Goal: Communication & Community: Share content

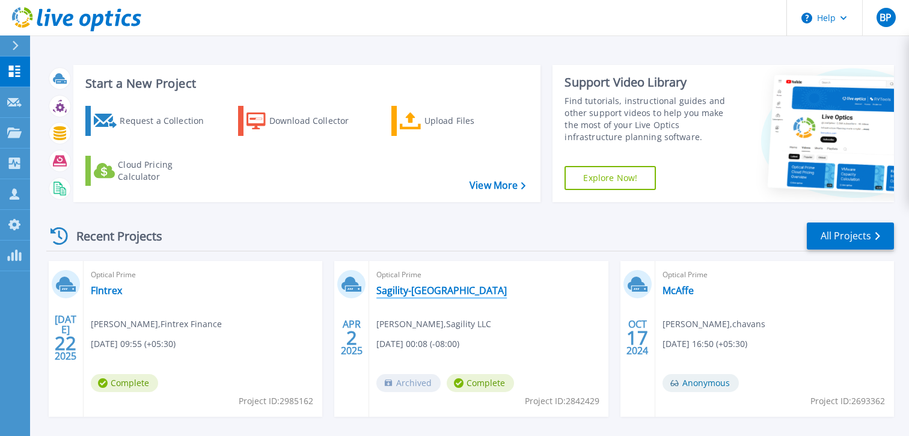
click at [394, 289] on link "Sagility-[GEOGRAPHIC_DATA]" at bounding box center [442, 291] width 131 height 12
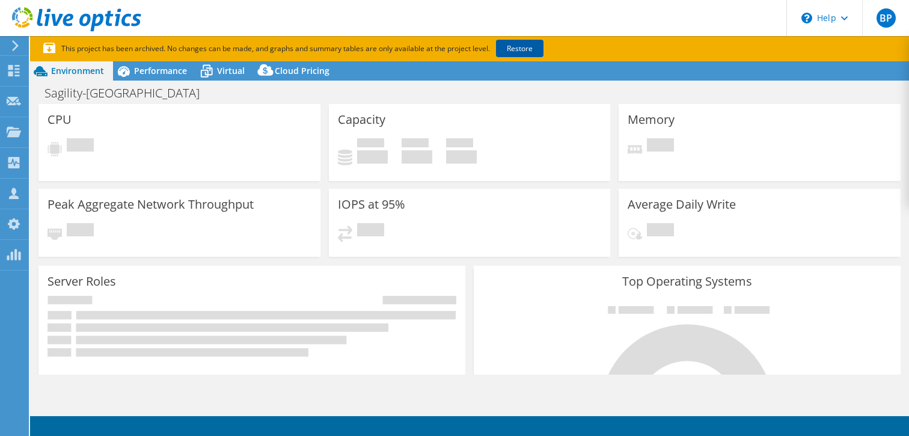
click at [528, 48] on link "Restore" at bounding box center [520, 48] width 48 height 17
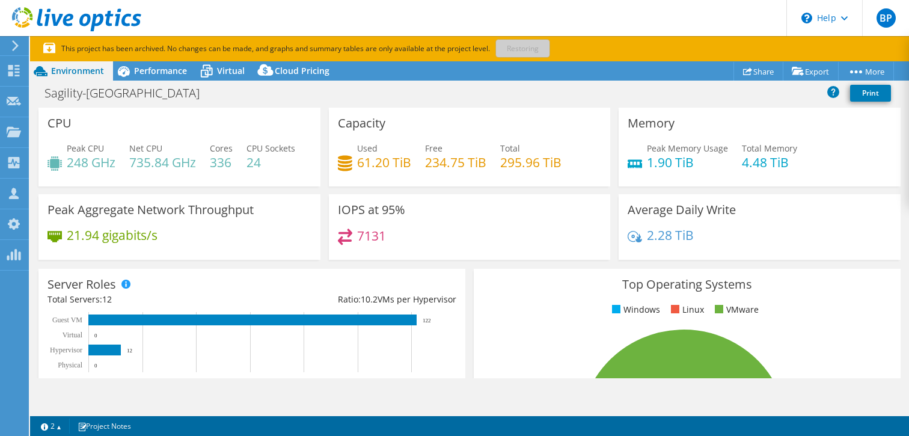
select select "USD"
click at [761, 69] on link "Share" at bounding box center [759, 71] width 50 height 19
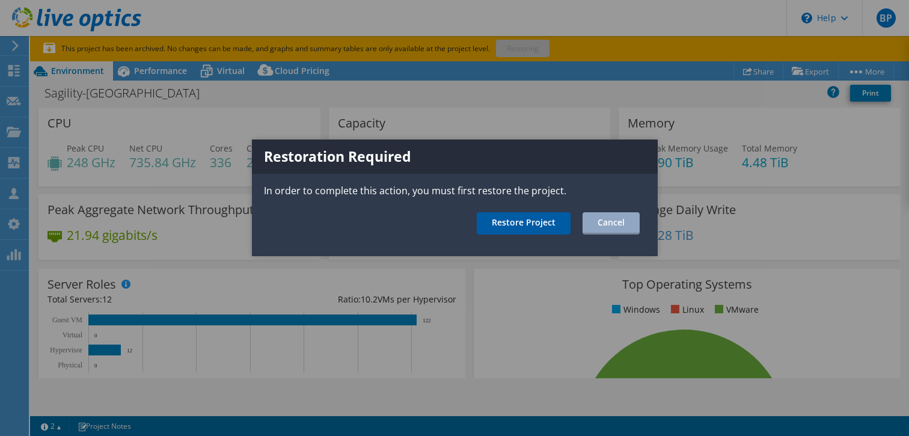
click at [553, 231] on link "Restore Project" at bounding box center [524, 223] width 94 height 22
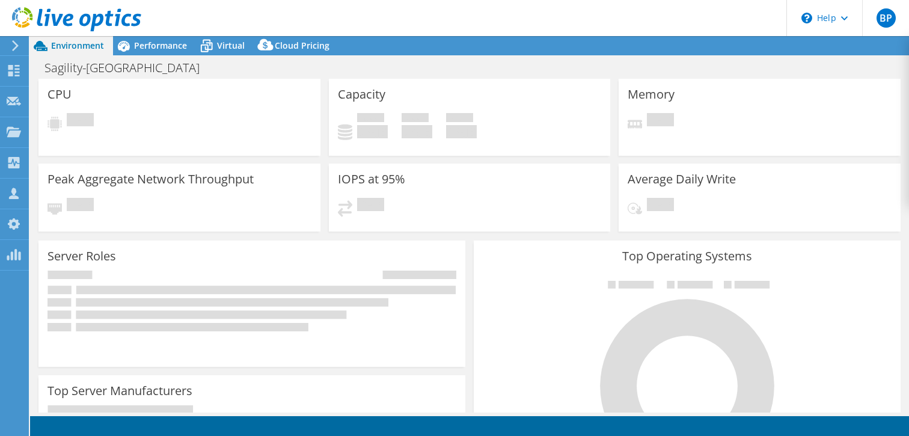
select select "USD"
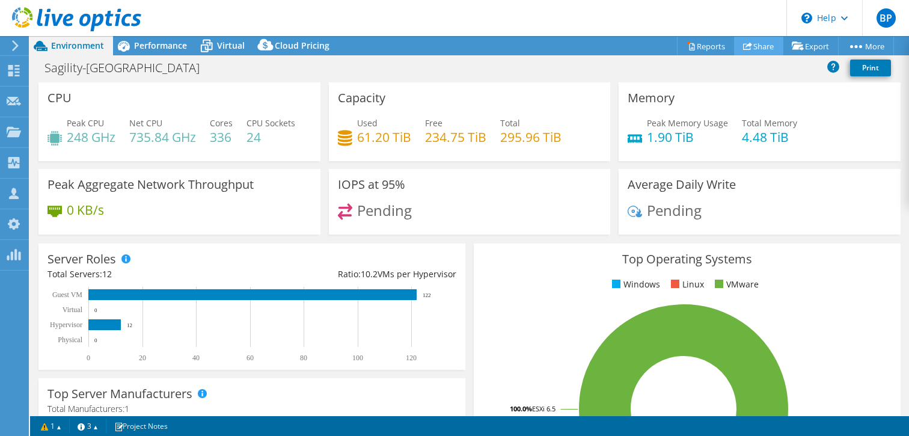
click at [758, 42] on link "Share" at bounding box center [758, 46] width 49 height 19
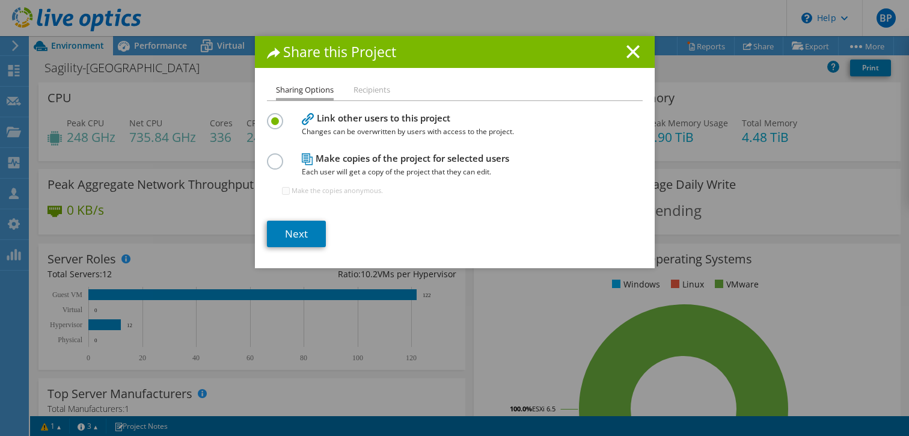
click at [392, 156] on h4 "Make copies of the project for selected users Each user will get a copy of the …" at bounding box center [452, 165] width 301 height 27
click at [271, 156] on label at bounding box center [277, 154] width 21 height 3
click at [0, 0] on input "radio" at bounding box center [0, 0] width 0 height 0
click at [288, 188] on input "Make the copies anonymous." at bounding box center [286, 191] width 8 height 8
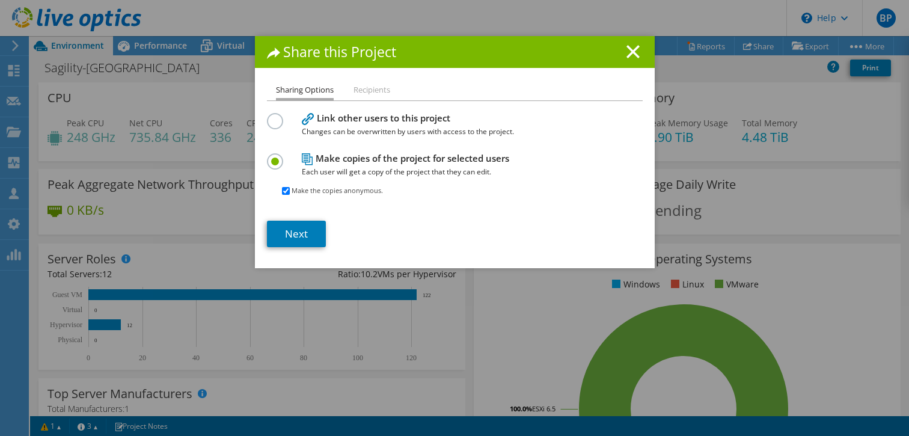
checkbox input "false"
click at [292, 221] on link "Next" at bounding box center [296, 234] width 59 height 26
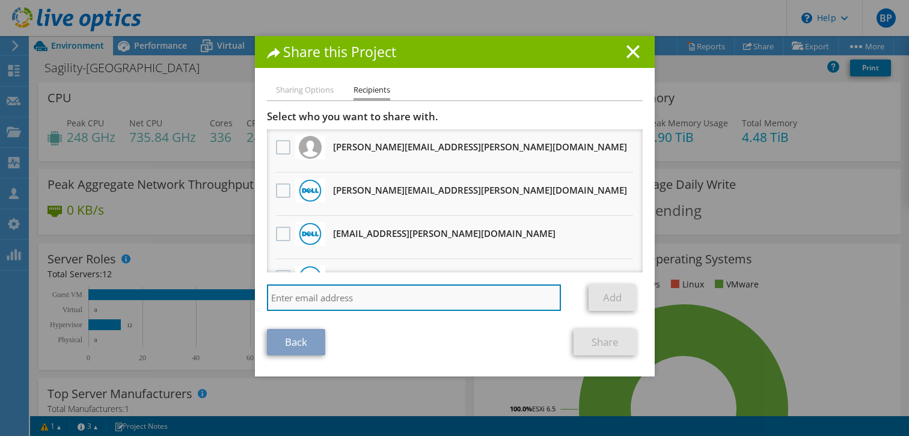
click at [380, 291] on input "search" at bounding box center [414, 298] width 295 height 26
paste input "mailto:[PERSON_NAME][EMAIL_ADDRESS][PERSON_NAME][DOMAIN_NAME]"
type input "mailto:[PERSON_NAME][EMAIL_ADDRESS][PERSON_NAME][DOMAIN_NAME]"
drag, startPoint x: 301, startPoint y: 301, endPoint x: 111, endPoint y: 289, distance: 190.4
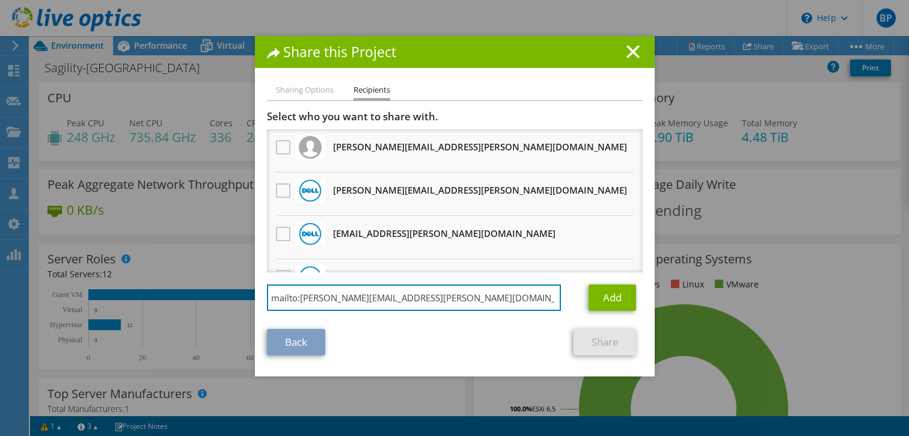
click at [111, 289] on div "Share this Project Sharing Options Recipients Link other users to this project …" at bounding box center [454, 218] width 909 height 364
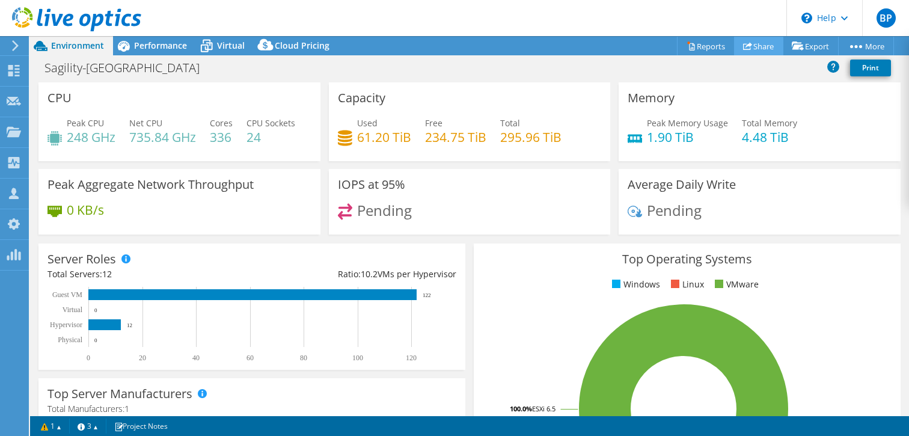
click at [757, 47] on link "Share" at bounding box center [758, 46] width 49 height 19
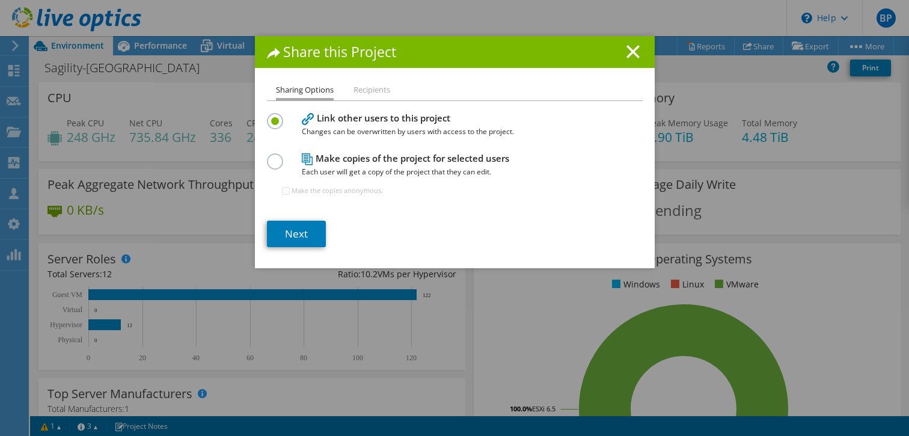
click at [274, 156] on label at bounding box center [277, 154] width 21 height 3
click at [0, 0] on input "radio" at bounding box center [0, 0] width 0 height 0
click at [288, 191] on input "Make the copies anonymous." at bounding box center [286, 191] width 8 height 8
checkbox input "false"
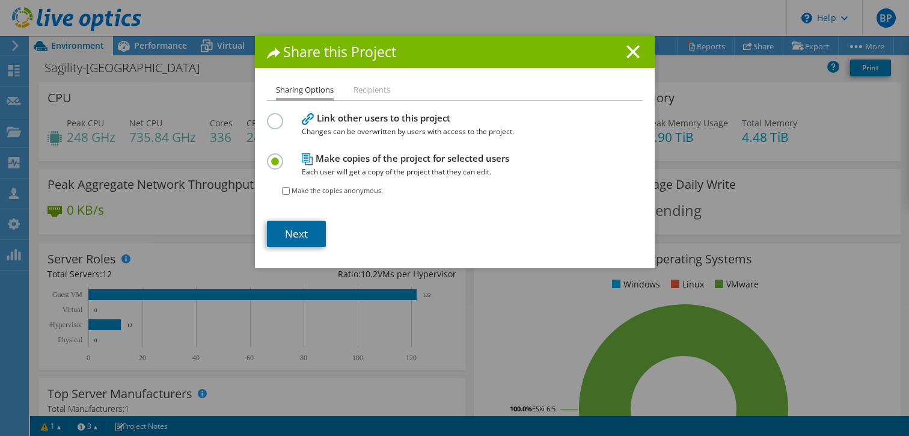
click at [287, 235] on link "Next" at bounding box center [296, 234] width 59 height 26
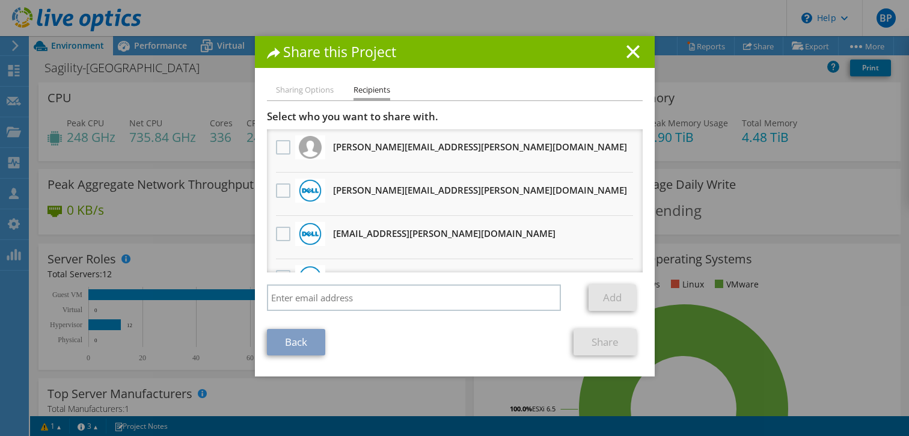
click at [481, 285] on div "Select who you want to share with. All project copies will be anonymous. [PERSO…" at bounding box center [455, 213] width 376 height 207
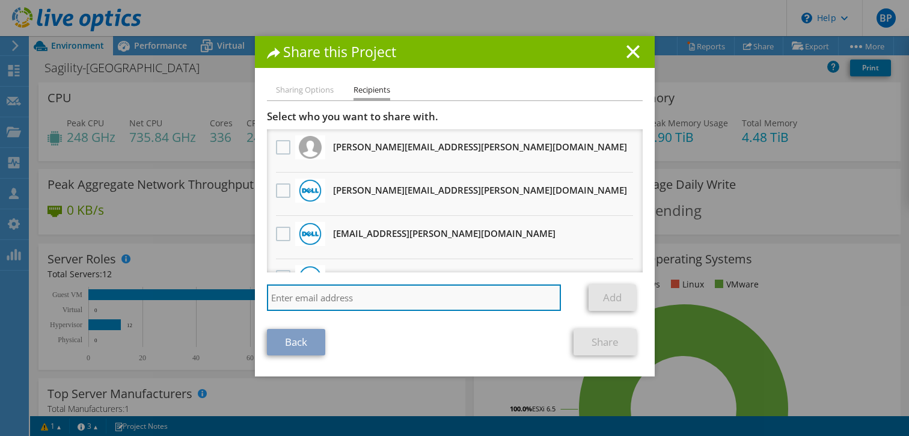
click at [482, 294] on input "search" at bounding box center [414, 298] width 295 height 26
paste input "mailto:[PERSON_NAME][EMAIL_ADDRESS][PERSON_NAME][DOMAIN_NAME]"
type input "[PERSON_NAME][EMAIL_ADDRESS][PERSON_NAME][DOMAIN_NAME]"
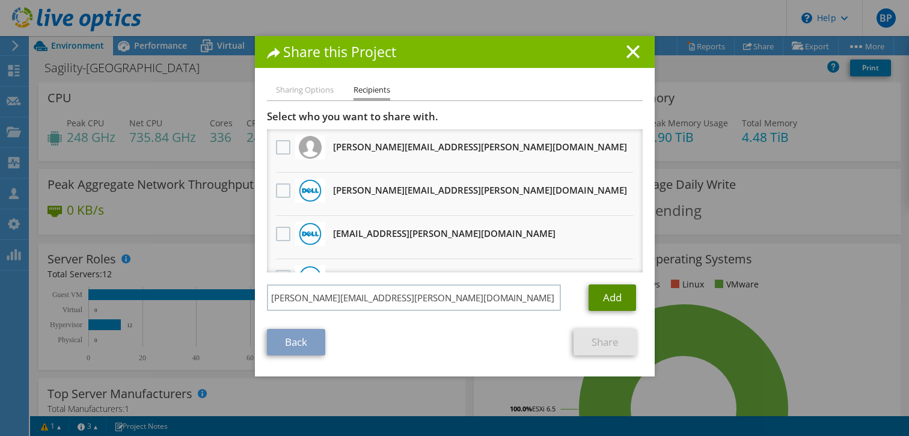
click at [619, 291] on link "Add" at bounding box center [613, 298] width 48 height 26
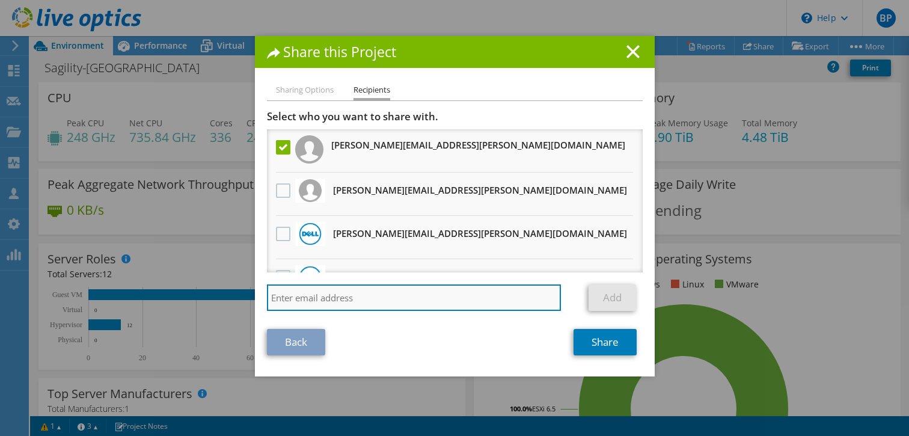
click at [381, 304] on input "search" at bounding box center [414, 298] width 295 height 26
paste input "mailto:[PERSON_NAME][EMAIL_ADDRESS][DOMAIN_NAME]"
type input "mailto:[PERSON_NAME][EMAIL_ADDRESS][DOMAIN_NAME]"
drag, startPoint x: 300, startPoint y: 300, endPoint x: 238, endPoint y: 300, distance: 61.4
click at [238, 300] on div "Share this Project Sharing Options Recipients Link other users to this project …" at bounding box center [454, 218] width 909 height 364
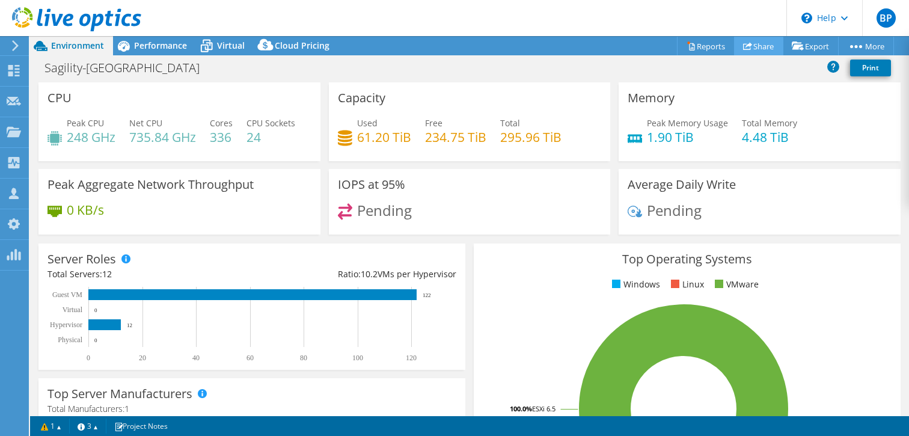
click at [755, 45] on link "Share" at bounding box center [758, 46] width 49 height 19
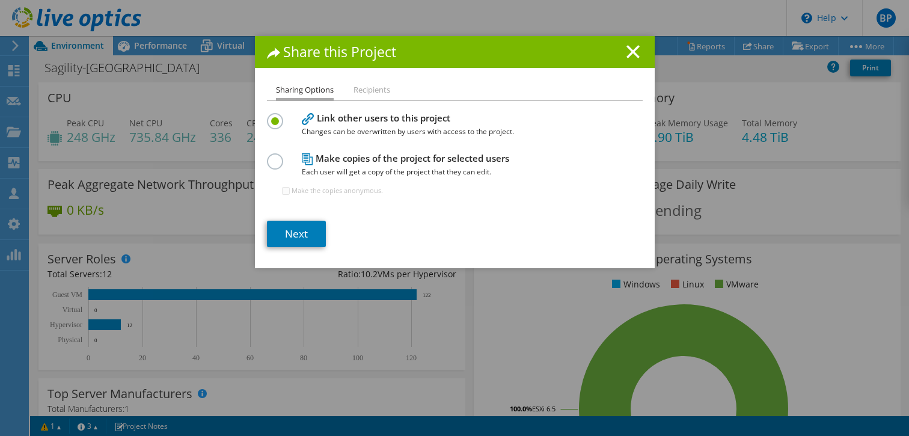
click at [278, 156] on label at bounding box center [277, 154] width 21 height 3
click at [0, 0] on input "radio" at bounding box center [0, 0] width 0 height 0
click at [298, 238] on link "Next" at bounding box center [296, 234] width 59 height 26
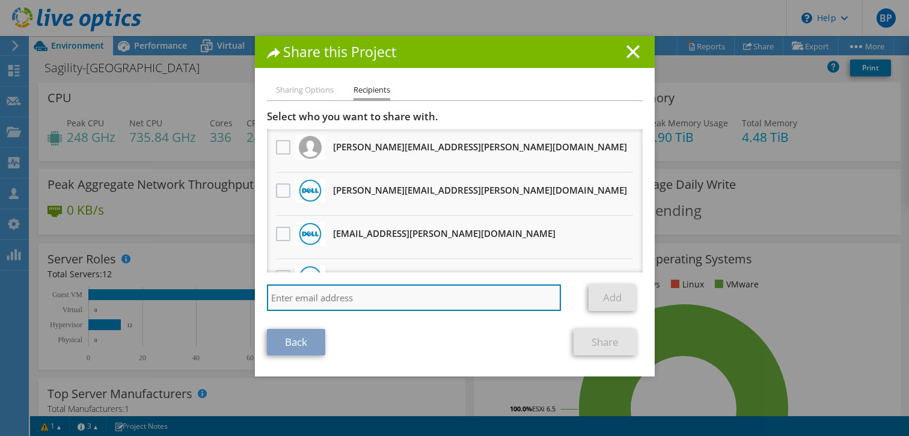
click at [408, 297] on input "search" at bounding box center [414, 298] width 295 height 26
paste input "[PERSON_NAME][EMAIL_ADDRESS][DOMAIN_NAME]"
type input "[PERSON_NAME][EMAIL_ADDRESS][DOMAIN_NAME]"
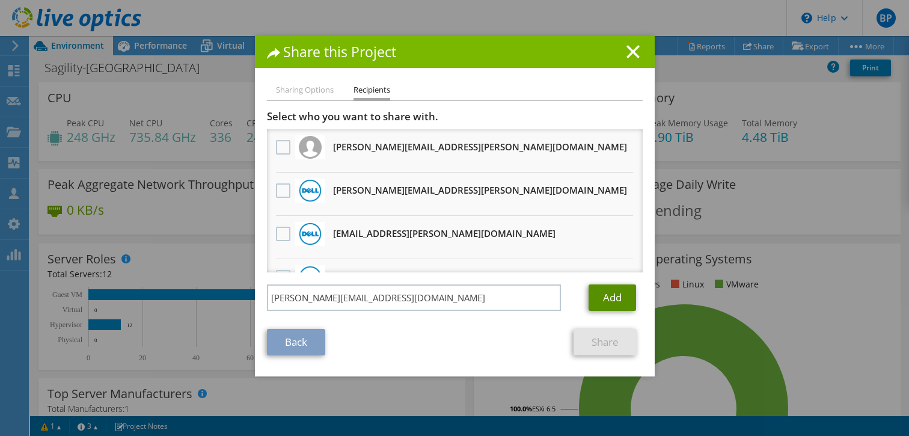
click at [620, 294] on link "Add" at bounding box center [613, 298] width 48 height 26
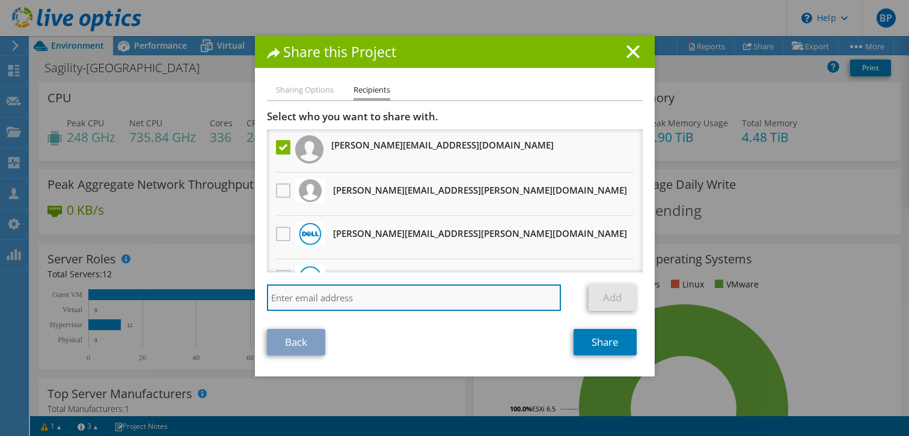
click at [349, 296] on input "search" at bounding box center [414, 298] width 295 height 26
paste input "[PERSON_NAME][EMAIL_ADDRESS][PERSON_NAME][DOMAIN_NAME]"
type input "[PERSON_NAME][EMAIL_ADDRESS][PERSON_NAME][DOMAIN_NAME]"
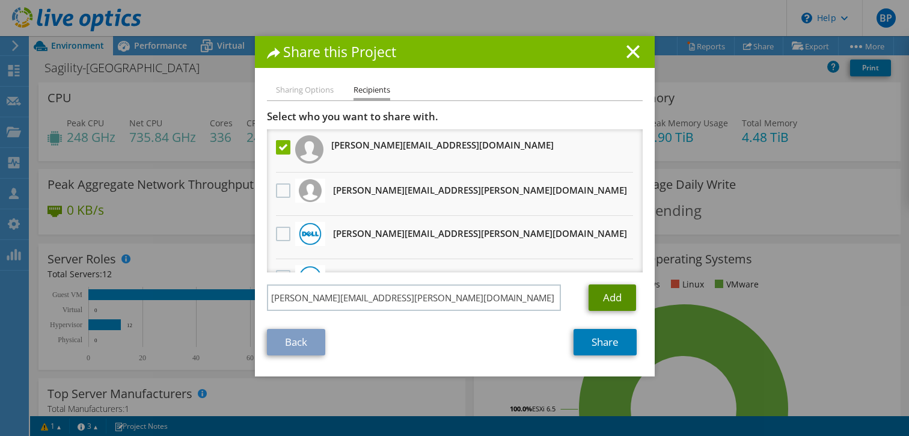
click at [622, 299] on link "Add" at bounding box center [613, 298] width 48 height 26
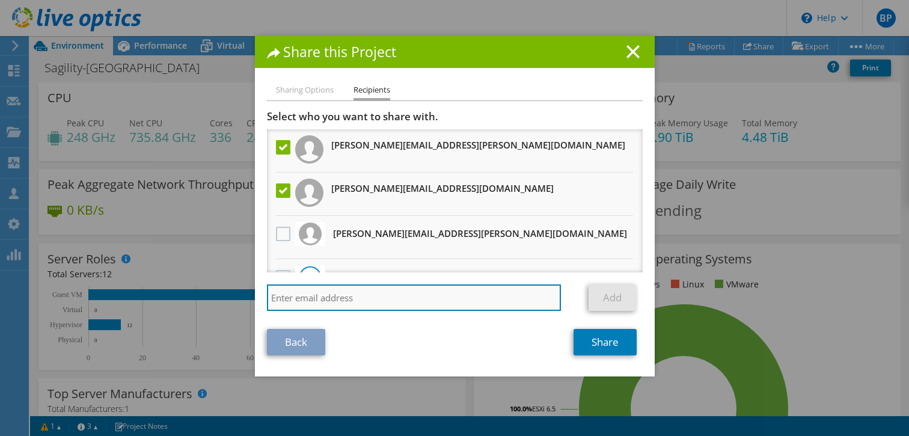
click at [435, 291] on input "search" at bounding box center [414, 298] width 295 height 26
paste input "[EMAIL_ADDRESS][PERSON_NAME][DOMAIN_NAME]"
type input "[EMAIL_ADDRESS][PERSON_NAME][DOMAIN_NAME]"
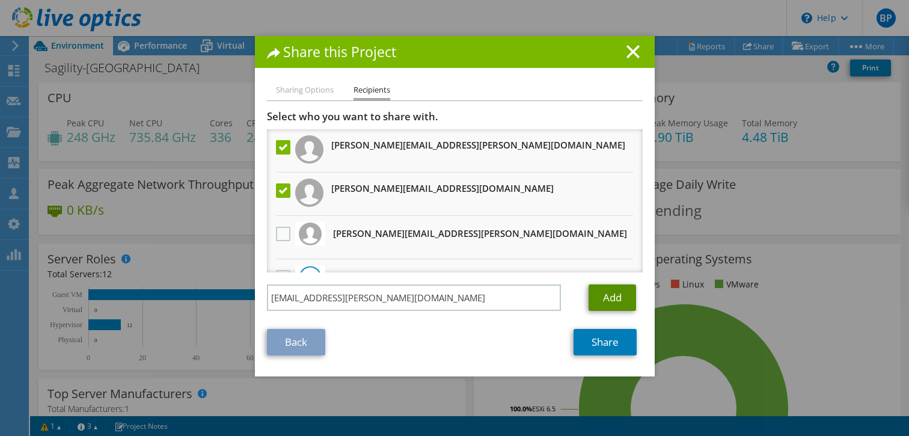
click at [614, 301] on link "Add" at bounding box center [613, 298] width 48 height 26
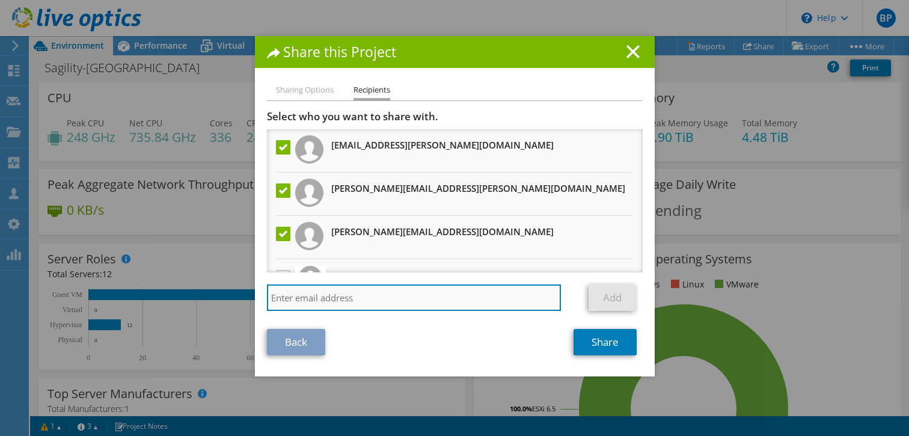
click at [411, 300] on input "search" at bounding box center [414, 298] width 295 height 26
paste input "[PERSON_NAME][EMAIL_ADDRESS][PERSON_NAME][DOMAIN_NAME]"
type input "[PERSON_NAME][EMAIL_ADDRESS][PERSON_NAME][DOMAIN_NAME]"
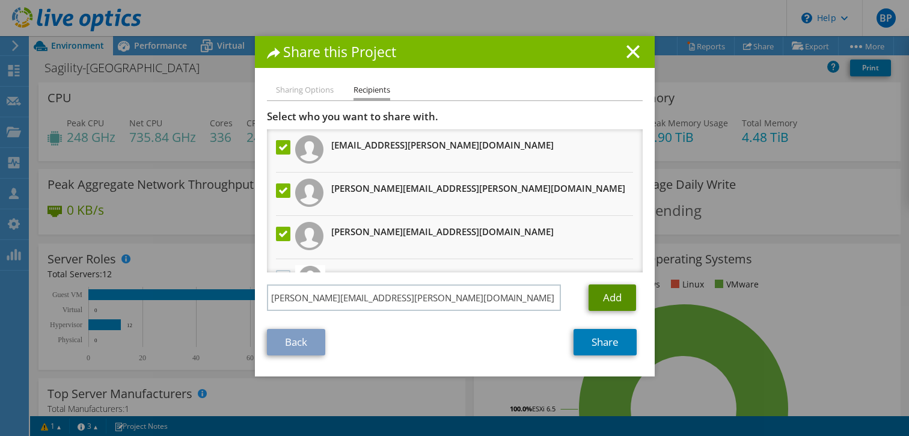
click at [607, 296] on link "Add" at bounding box center [613, 298] width 48 height 26
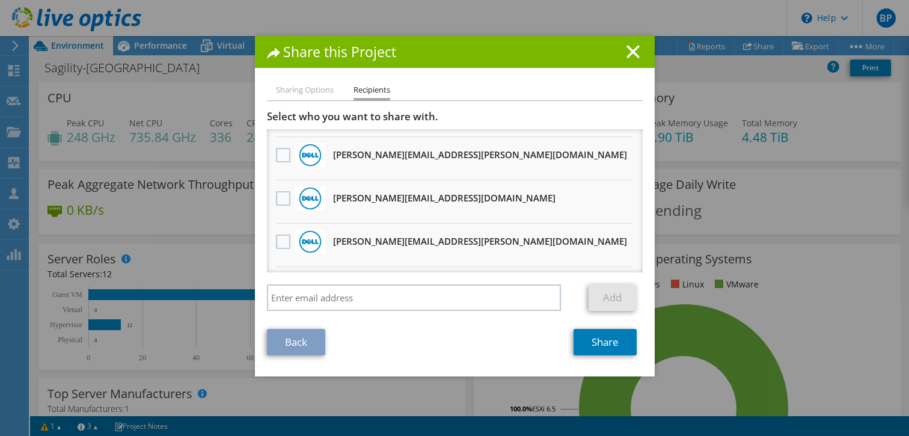
scroll to position [766, 0]
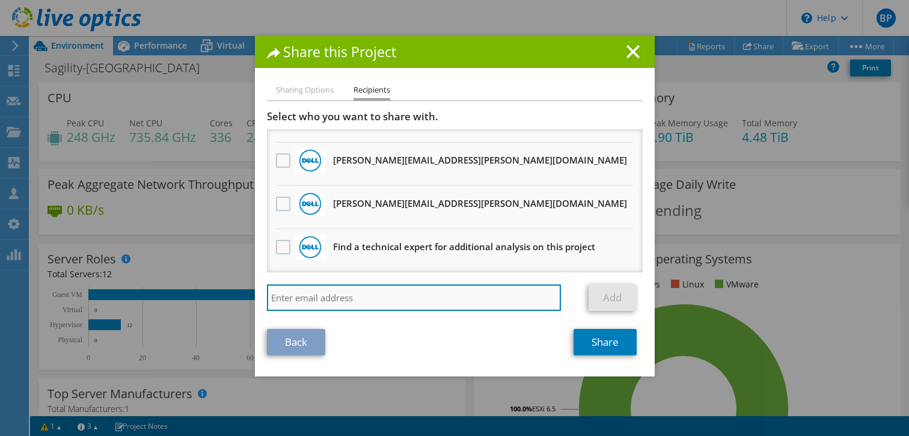
click at [389, 291] on input "search" at bounding box center [414, 298] width 295 height 26
paste input "[PERSON_NAME][EMAIL_ADDRESS][DOMAIN_NAME]"
type input "[PERSON_NAME][EMAIL_ADDRESS][DOMAIN_NAME]"
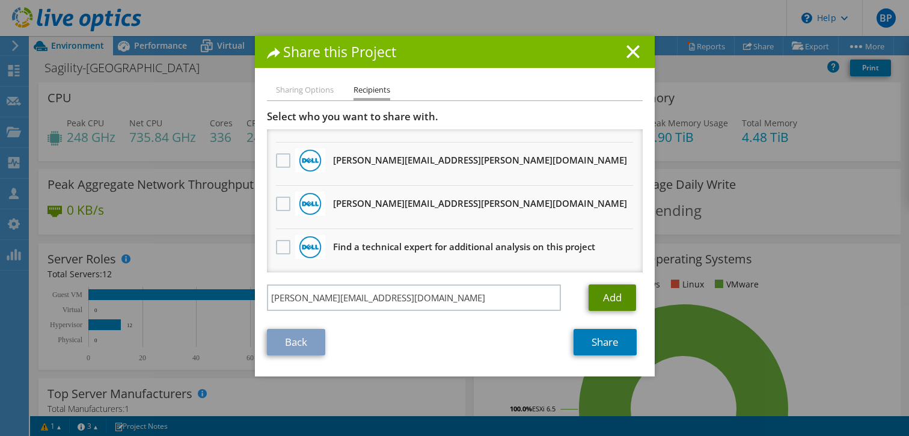
click at [605, 295] on link "Add" at bounding box center [613, 298] width 48 height 26
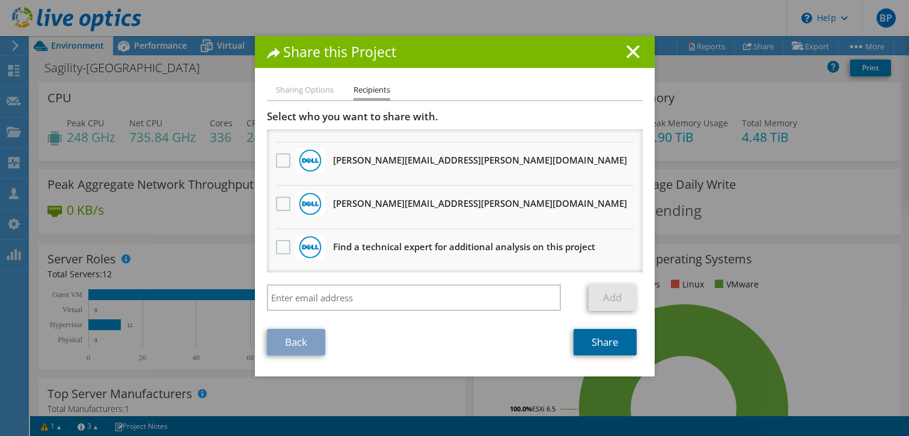
click at [618, 354] on link "Share" at bounding box center [605, 342] width 63 height 26
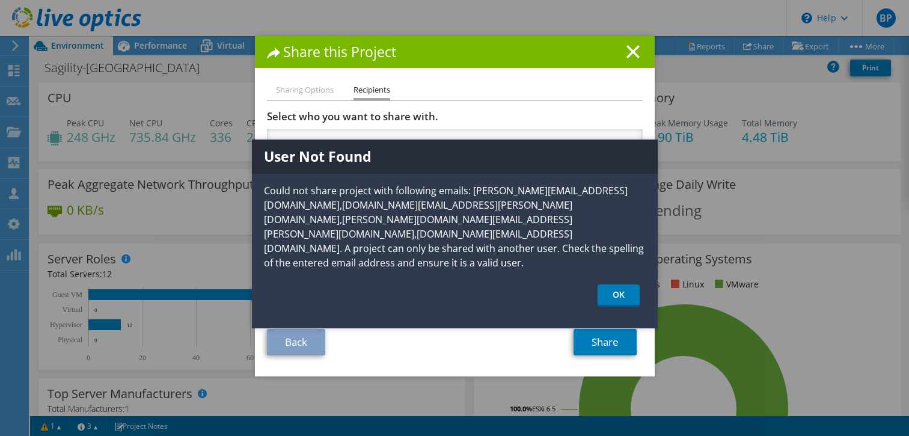
click at [608, 254] on div "User Not Found Could not share project with following emails: [PERSON_NAME][EMA…" at bounding box center [455, 234] width 406 height 189
click at [618, 285] on link "OK" at bounding box center [619, 296] width 42 height 22
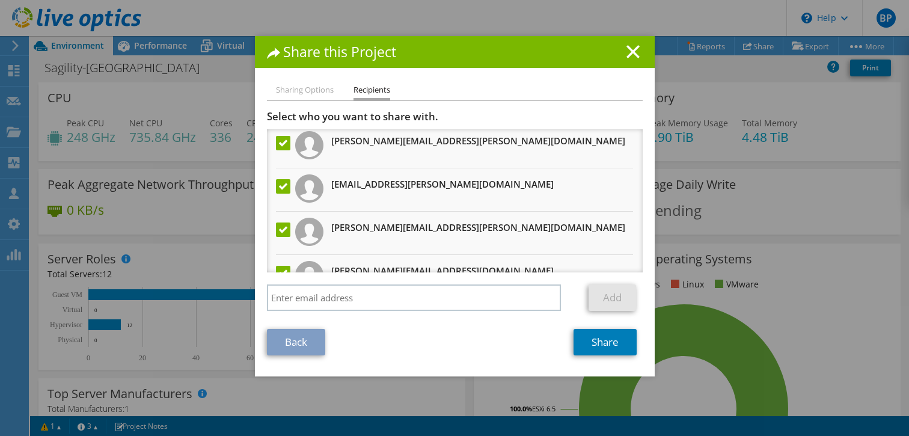
scroll to position [0, 0]
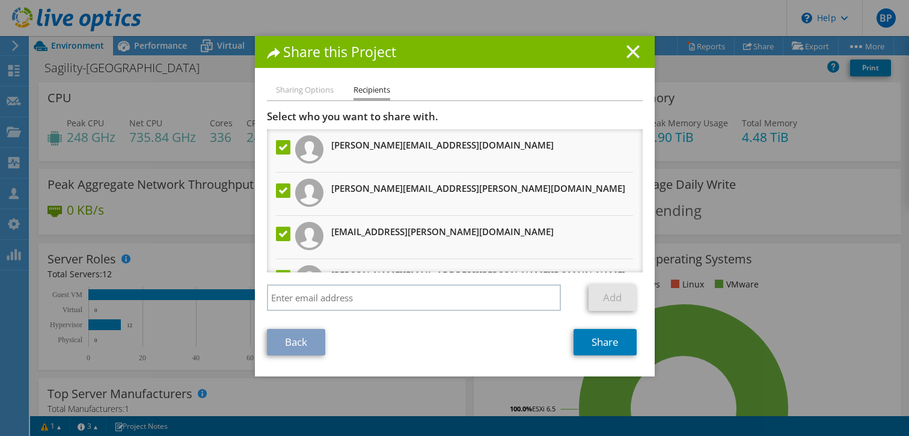
click at [636, 47] on line at bounding box center [633, 52] width 12 height 12
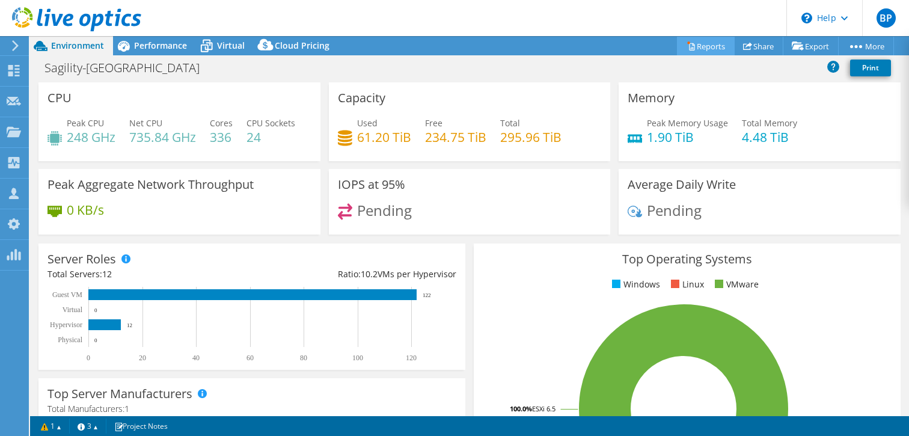
click at [703, 52] on link "Reports" at bounding box center [706, 46] width 58 height 19
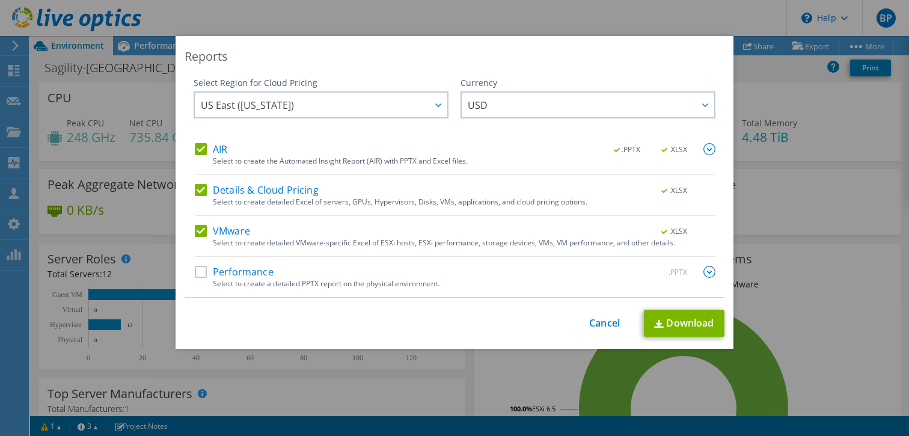
click at [203, 276] on label "Performance" at bounding box center [234, 272] width 79 height 12
click at [0, 0] on input "Performance" at bounding box center [0, 0] width 0 height 0
click at [683, 315] on link "Download" at bounding box center [684, 323] width 81 height 27
click at [601, 322] on link "Cancel" at bounding box center [604, 323] width 31 height 11
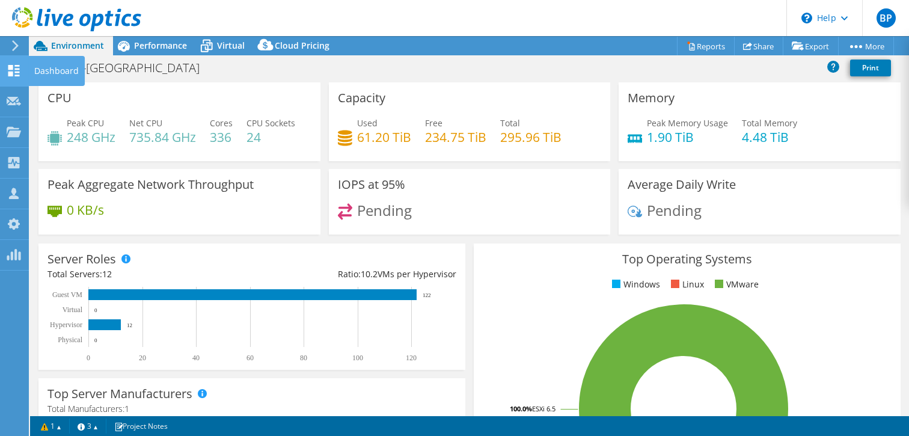
click at [15, 69] on use at bounding box center [13, 70] width 11 height 11
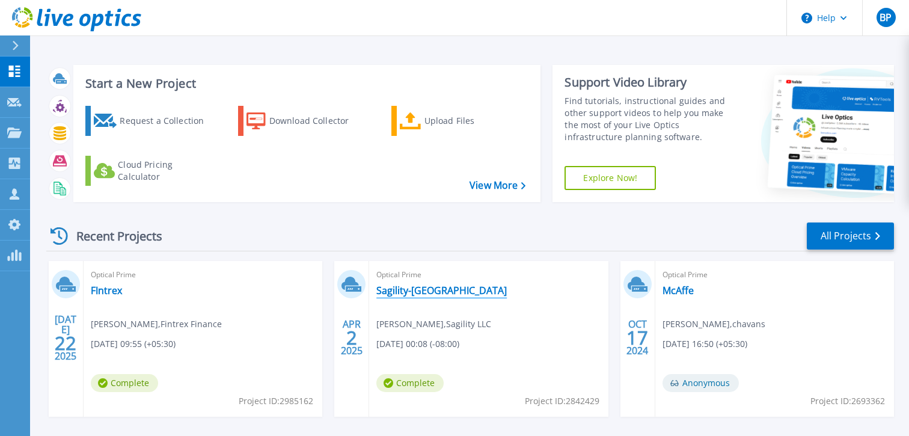
click at [404, 291] on link "Sagility-[GEOGRAPHIC_DATA]" at bounding box center [442, 291] width 131 height 12
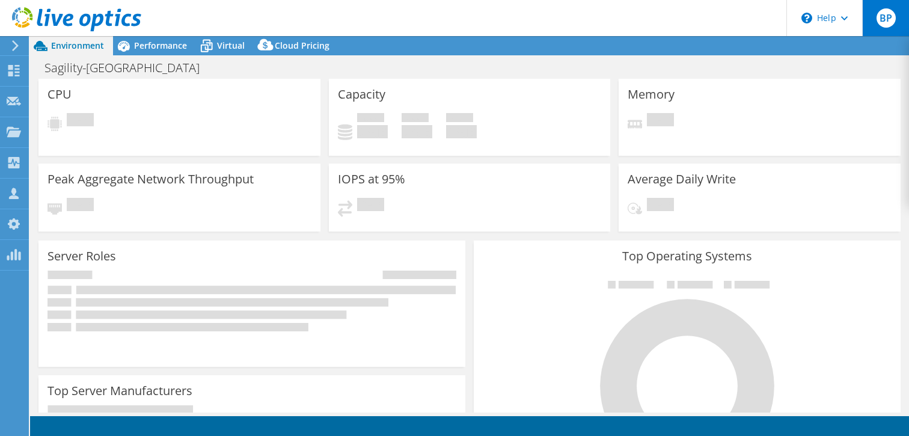
select select "USD"
click at [893, 19] on span "BP" at bounding box center [886, 17] width 19 height 19
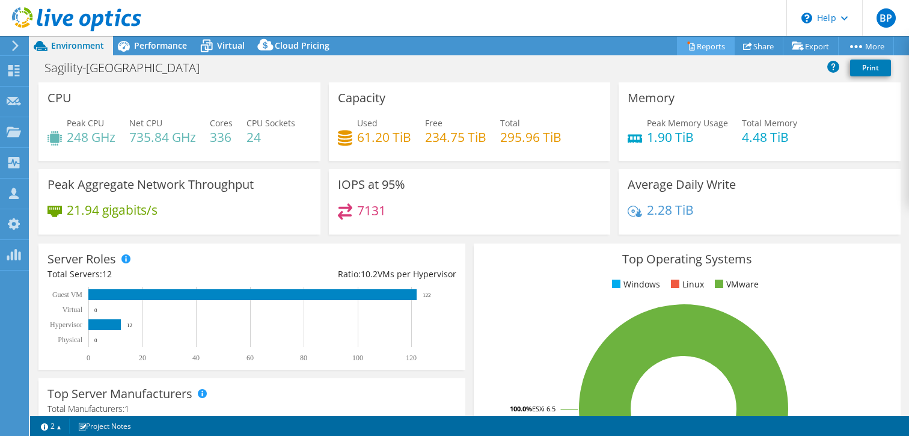
click at [706, 43] on link "Reports" at bounding box center [706, 46] width 58 height 19
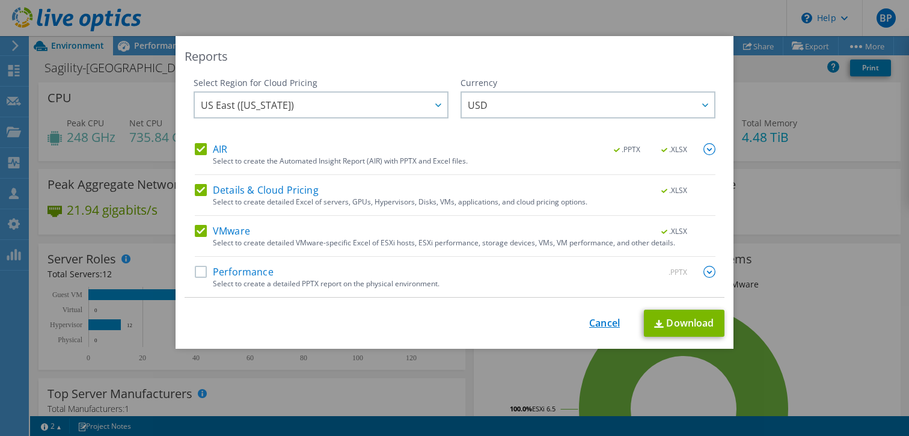
click at [601, 320] on link "Cancel" at bounding box center [604, 323] width 31 height 11
